Goal: Transaction & Acquisition: Purchase product/service

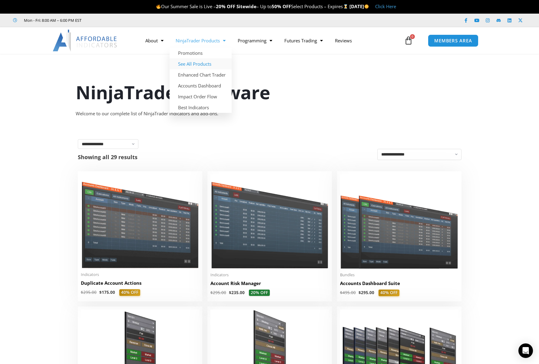
click at [196, 63] on link "See All Products" at bounding box center [200, 63] width 62 height 11
click at [166, 228] on img at bounding box center [140, 221] width 118 height 94
